Goal: Navigation & Orientation: Find specific page/section

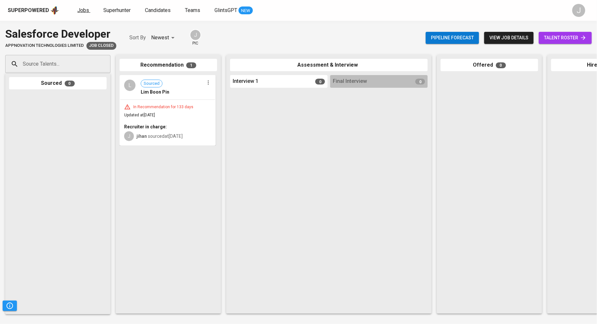
click at [83, 11] on span "Jobs" at bounding box center [83, 10] width 12 height 6
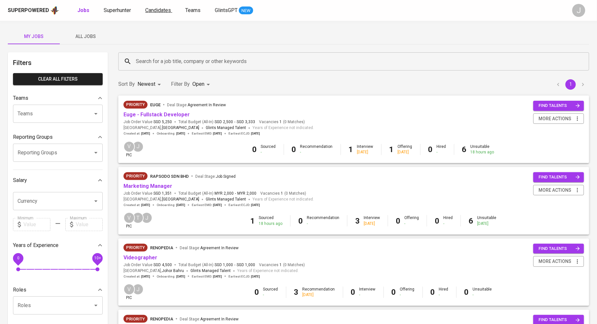
click at [170, 10] on span "Candidates" at bounding box center [158, 10] width 26 height 6
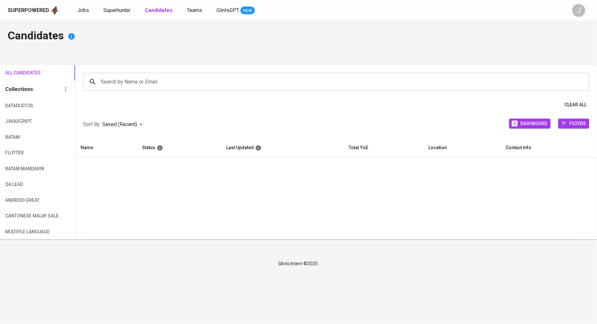
click at [111, 15] on div "Superpowered Jobs Superhunter Candidates Teams GlintsGPT NEW" at bounding box center [288, 11] width 561 height 10
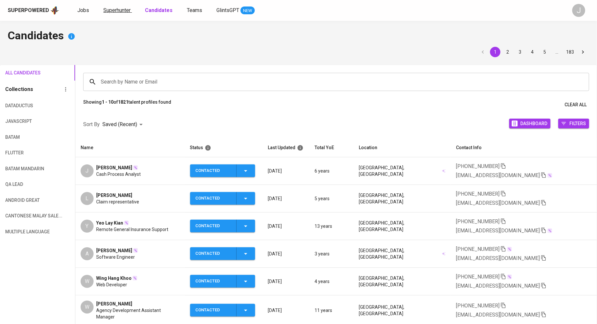
click at [125, 14] on link "Superhunter" at bounding box center [117, 11] width 29 height 8
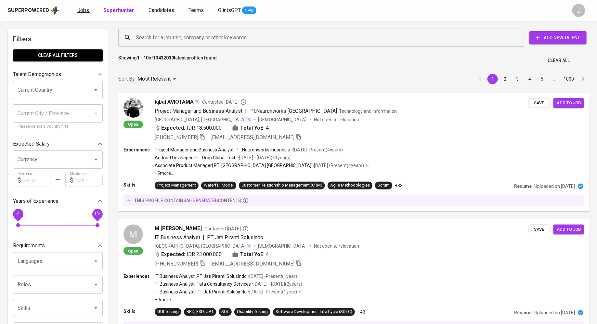
click at [87, 11] on span "Jobs" at bounding box center [83, 10] width 12 height 6
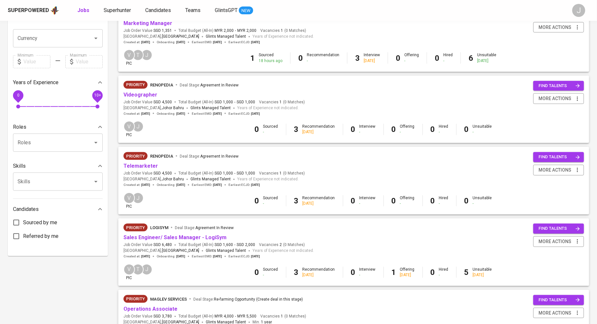
scroll to position [239, 0]
